Goal: Task Accomplishment & Management: Use online tool/utility

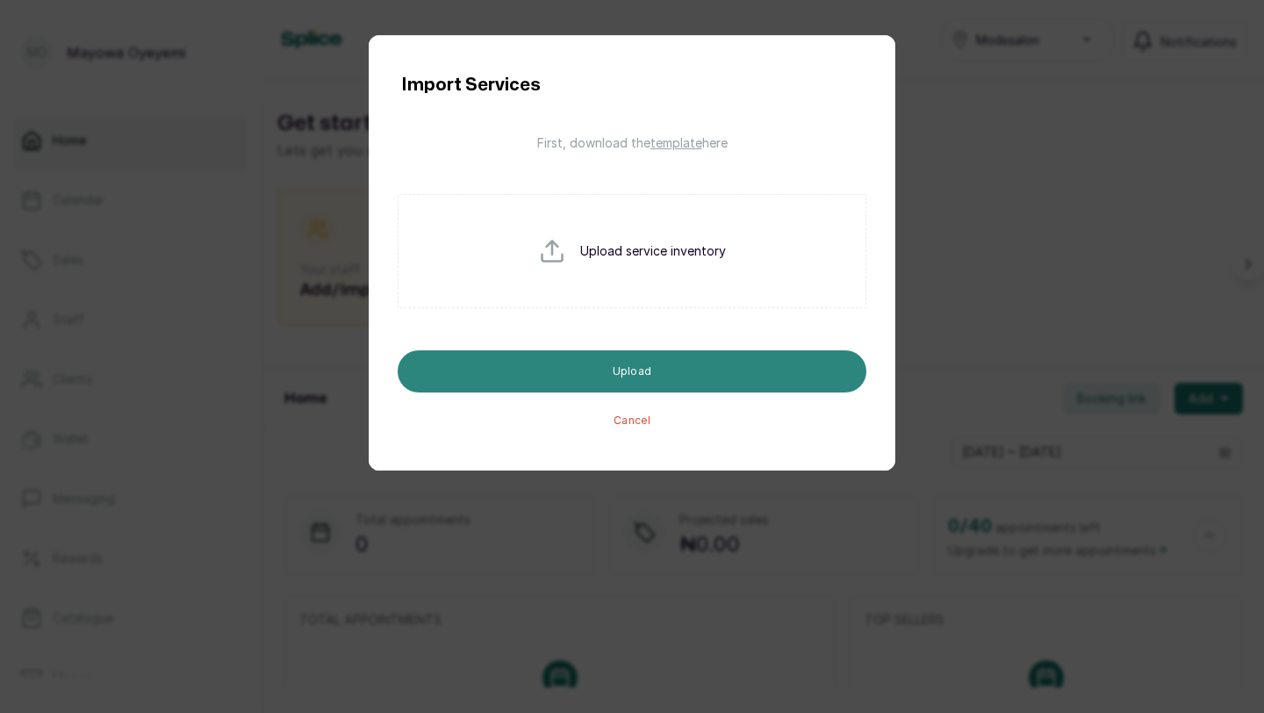
click at [627, 371] on button "Upload" at bounding box center [632, 371] width 469 height 42
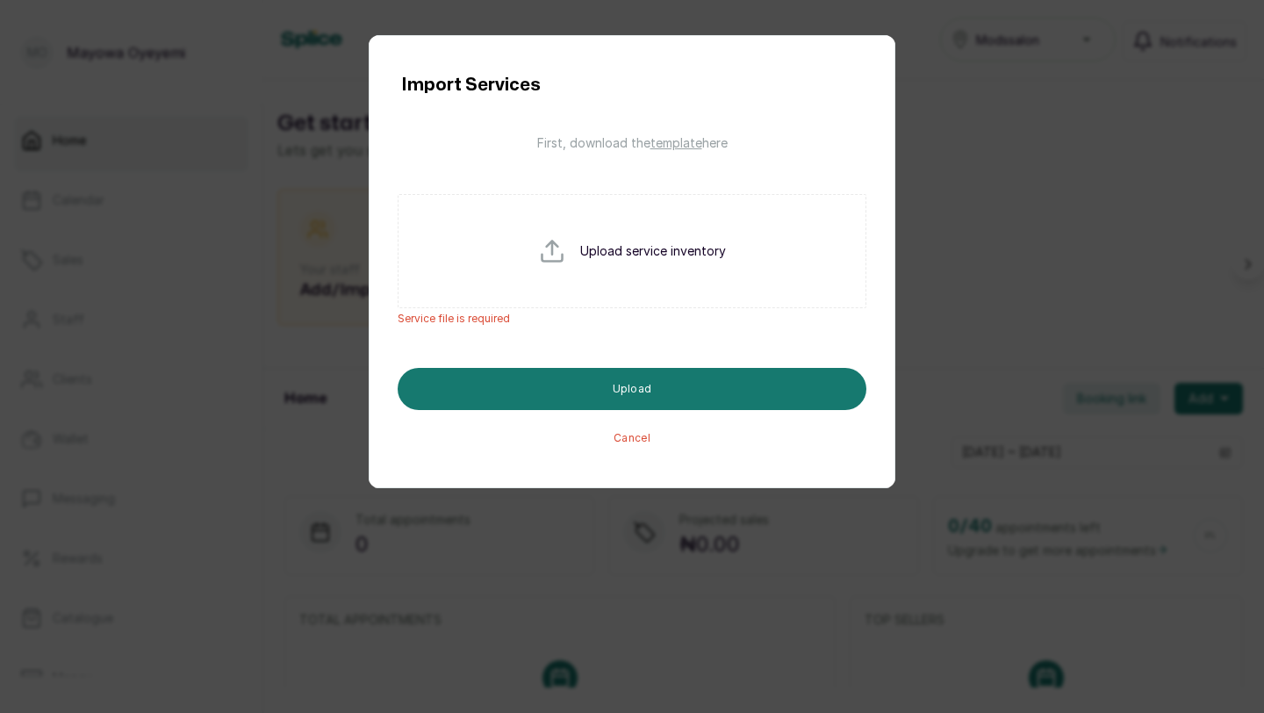
click at [547, 240] on input "file" at bounding box center [594, 279] width 112 height 84
type input "C:\fakepath\Mods salon service.csv"
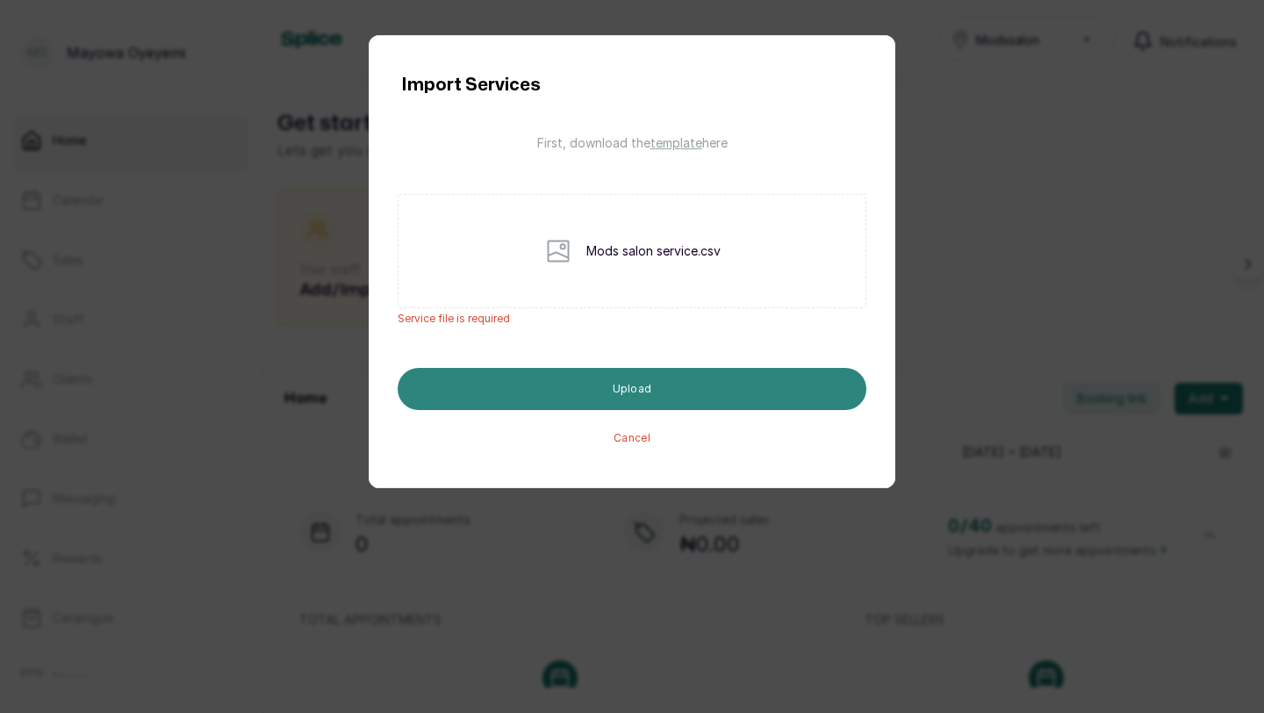
click at [684, 388] on button "Upload" at bounding box center [632, 389] width 469 height 42
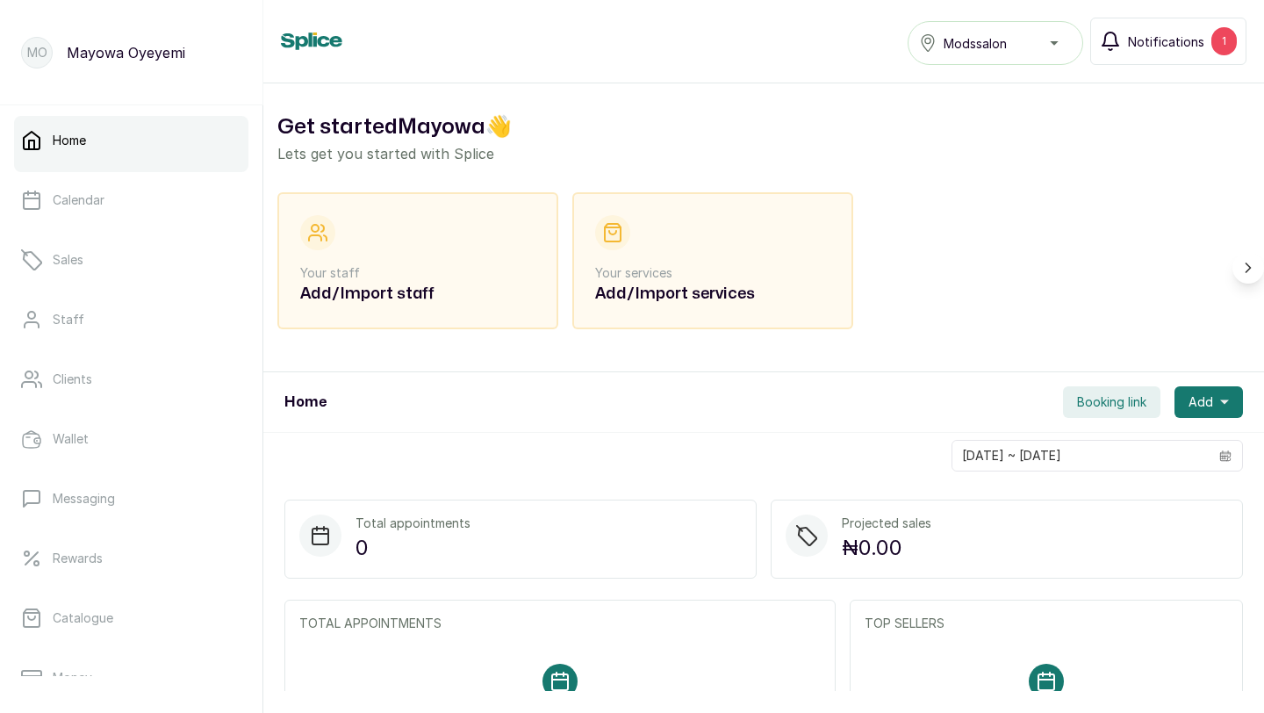
click at [1211, 50] on button "Notifications 1" at bounding box center [1168, 41] width 156 height 47
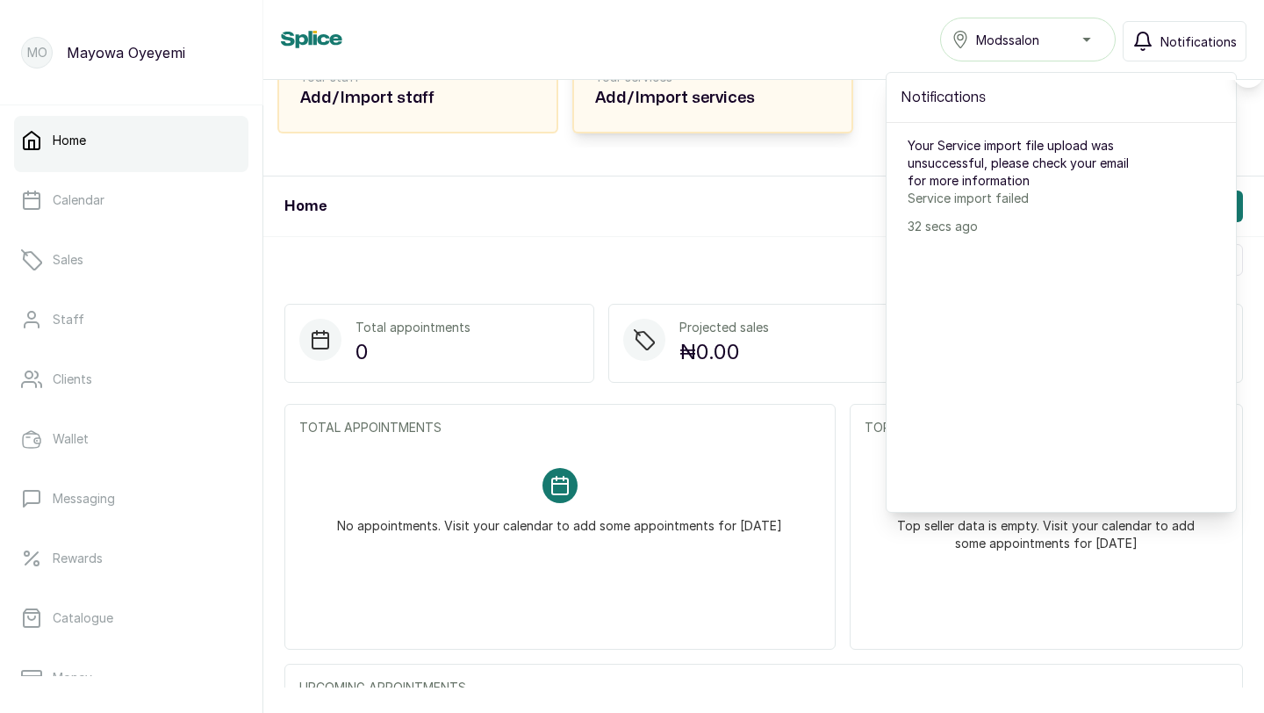
scroll to position [435, 0]
